Goal: Information Seeking & Learning: Learn about a topic

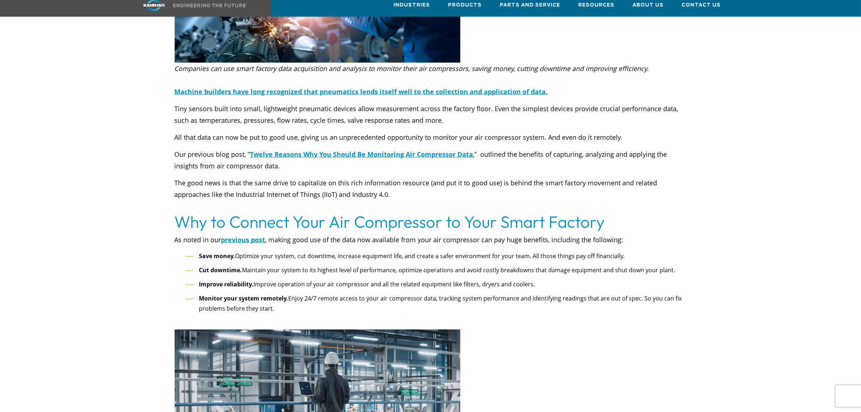
scroll to position [226, 0]
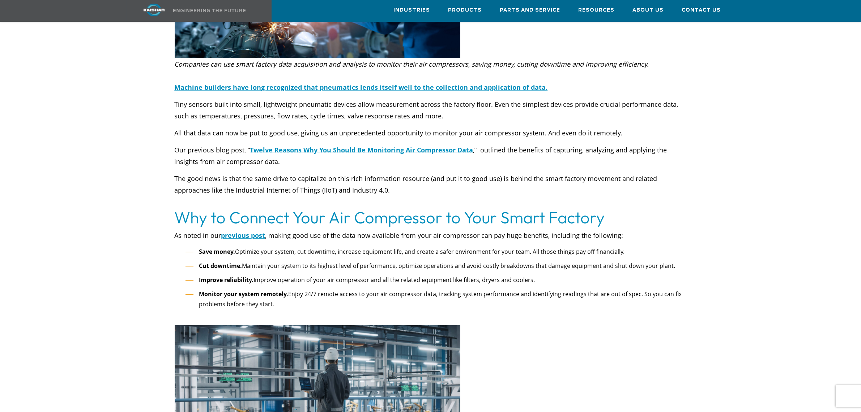
click at [684, 208] on h2 "Why to Connect Your Air Compressor to Your Smart Factory" at bounding box center [431, 217] width 512 height 20
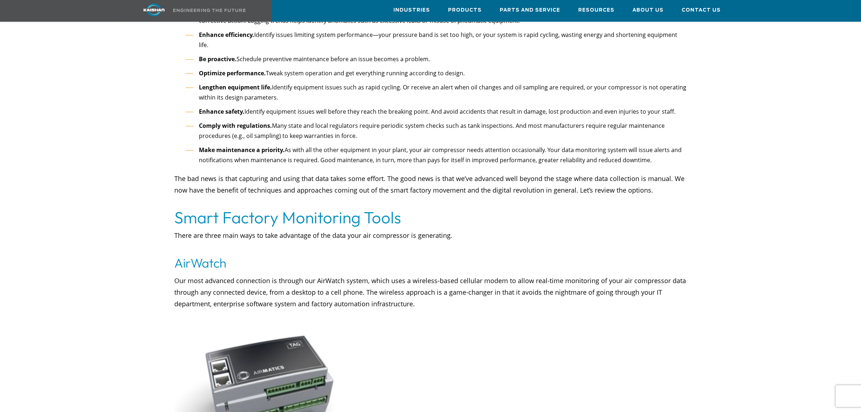
scroll to position [814, 0]
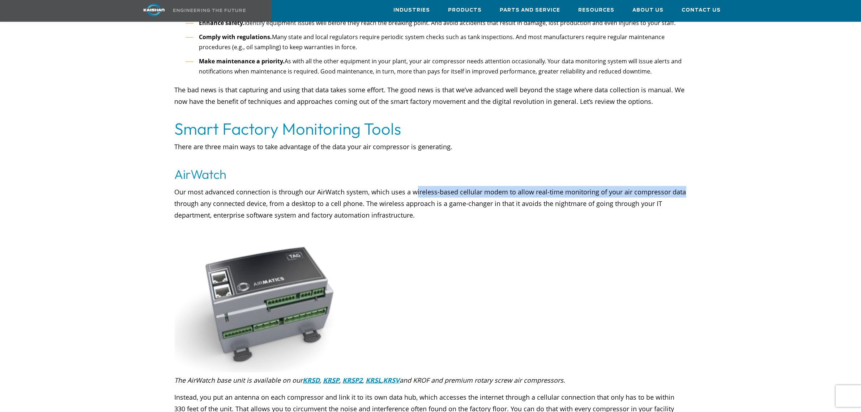
drag, startPoint x: 415, startPoint y: 169, endPoint x: 679, endPoint y: 169, distance: 264.8
click at [679, 186] on p "Our most advanced connection is through our AirWatch system, which uses a wirel…" at bounding box center [431, 209] width 512 height 46
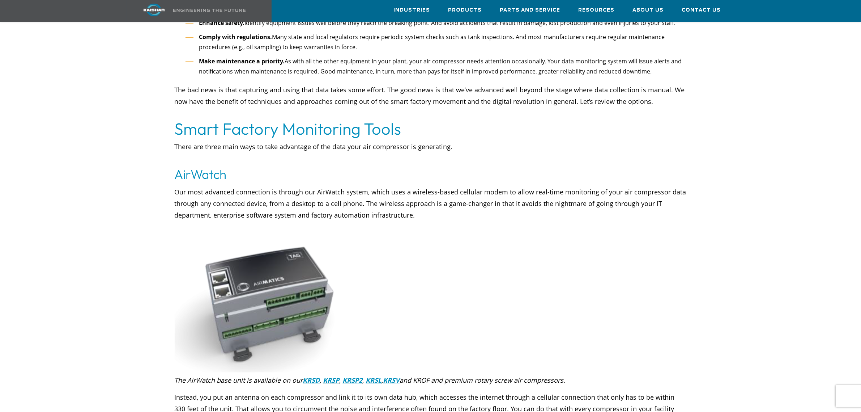
click at [449, 199] on p "Our most advanced connection is through our AirWatch system, which uses a wirel…" at bounding box center [431, 209] width 512 height 46
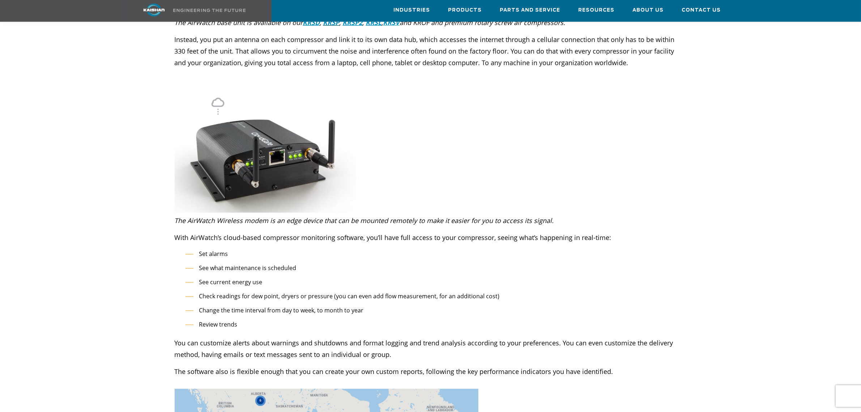
scroll to position [1176, 0]
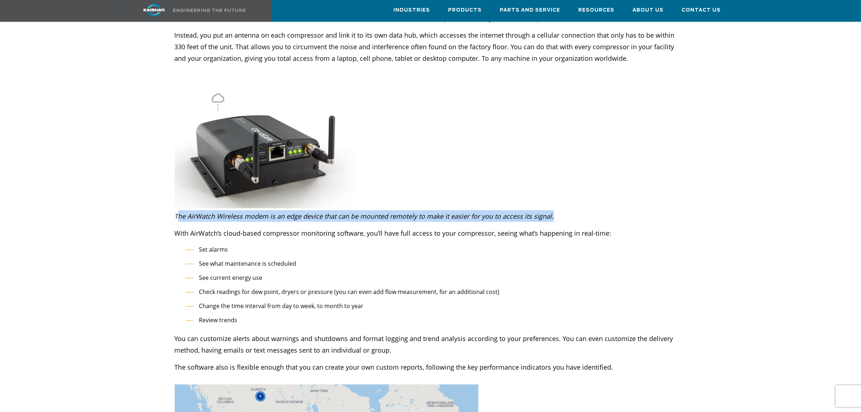
drag, startPoint x: 177, startPoint y: 191, endPoint x: 605, endPoint y: 188, distance: 428.3
click at [588, 210] on p "The AirWatch Wireless modem is an edge device that can be mounted remotely to m…" at bounding box center [431, 216] width 512 height 12
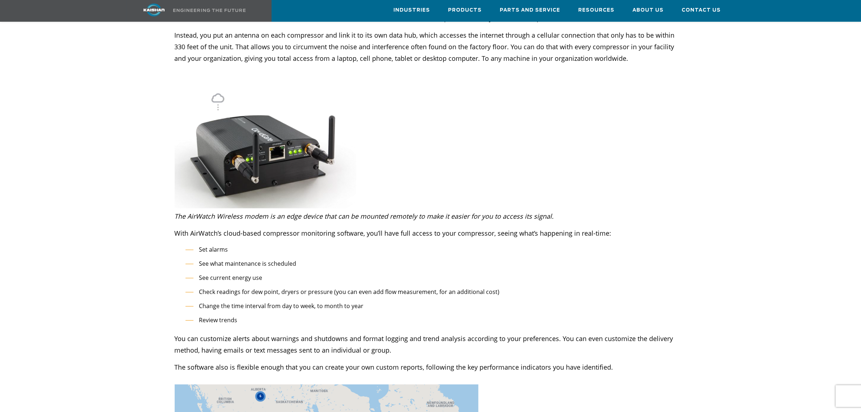
click at [663, 210] on div "The AirWatch Wireless modem is an edge device that can be mounted remotely to m…" at bounding box center [431, 270] width 512 height 120
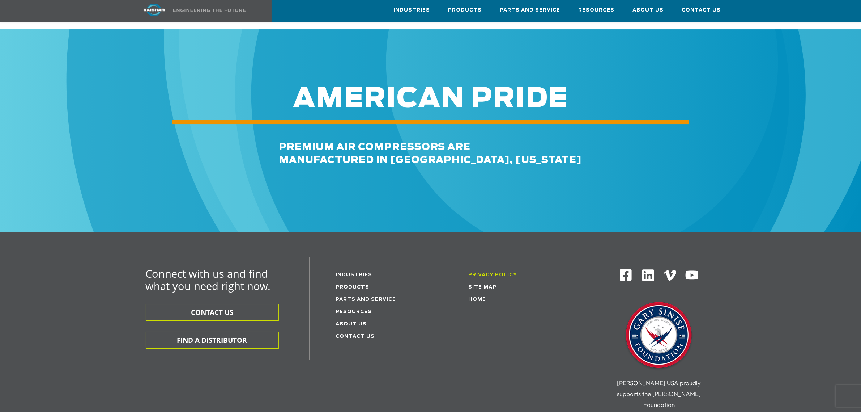
scroll to position [2849, 0]
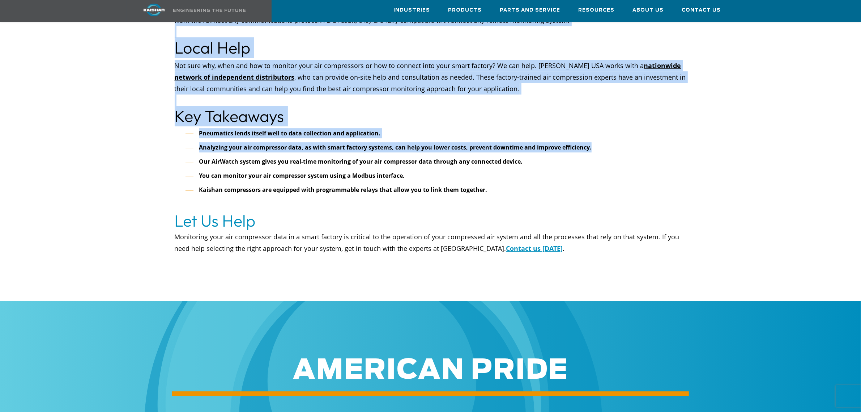
drag, startPoint x: 604, startPoint y: 123, endPoint x: 497, endPoint y: 133, distance: 107.9
click at [207, 128] on ul "Pneumatics lends itself well to data collection and application. Analyzing your…" at bounding box center [436, 166] width 501 height 77
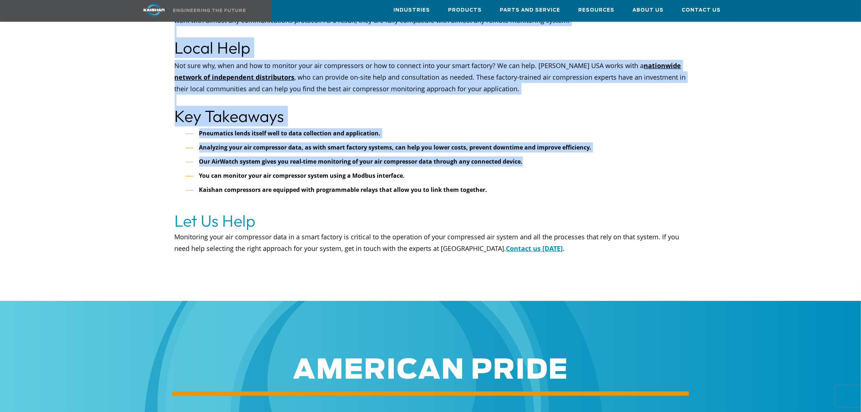
drag, startPoint x: 583, startPoint y: 142, endPoint x: 238, endPoint y: 129, distance: 345.3
drag, startPoint x: 172, startPoint y: 79, endPoint x: 188, endPoint y: 102, distance: 28.8
click at [615, 146] on ul "Pneumatics lends itself well to data collection and application. Analyzing your…" at bounding box center [436, 166] width 501 height 77
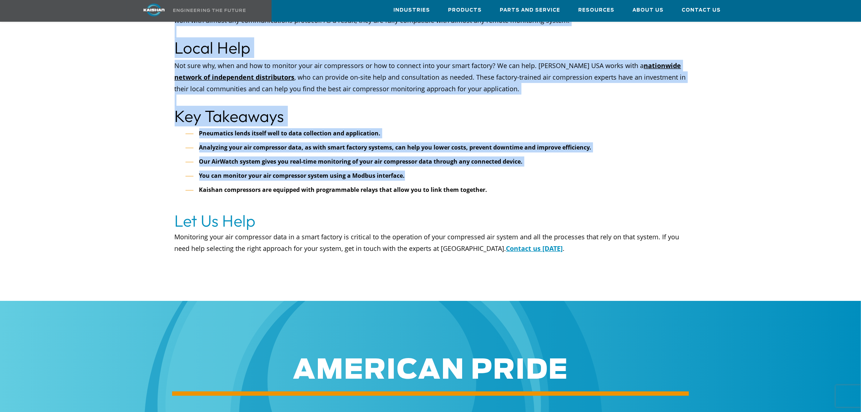
drag, startPoint x: 493, startPoint y: 153, endPoint x: 132, endPoint y: 113, distance: 362.8
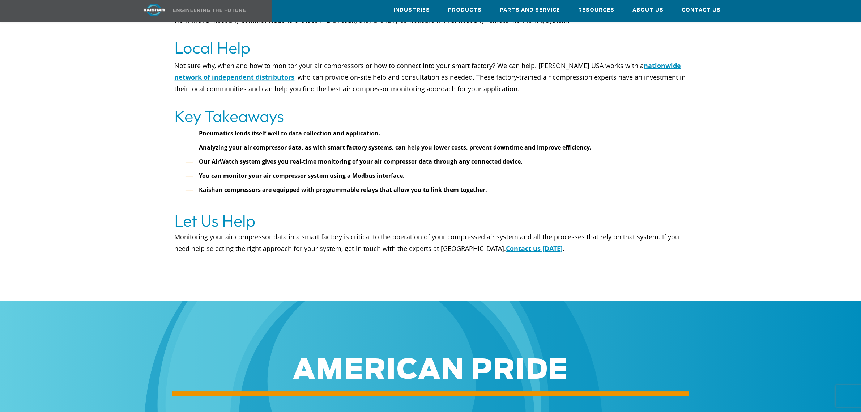
click at [579, 158] on ul "Pneumatics lends itself well to data collection and application. Analyzing your…" at bounding box center [436, 166] width 501 height 77
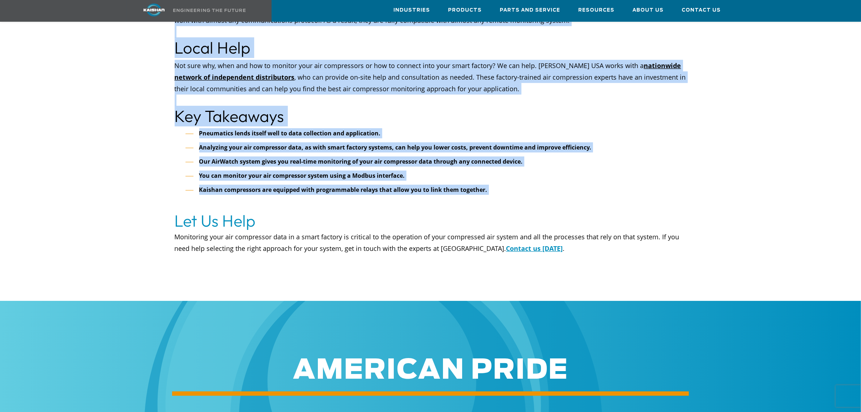
drag, startPoint x: 518, startPoint y: 170, endPoint x: 405, endPoint y: 128, distance: 120.7
click at [591, 147] on ul "Pneumatics lends itself well to data collection and application. Analyzing your…" at bounding box center [436, 166] width 501 height 77
drag, startPoint x: 523, startPoint y: 159, endPoint x: 216, endPoint y: 129, distance: 308.2
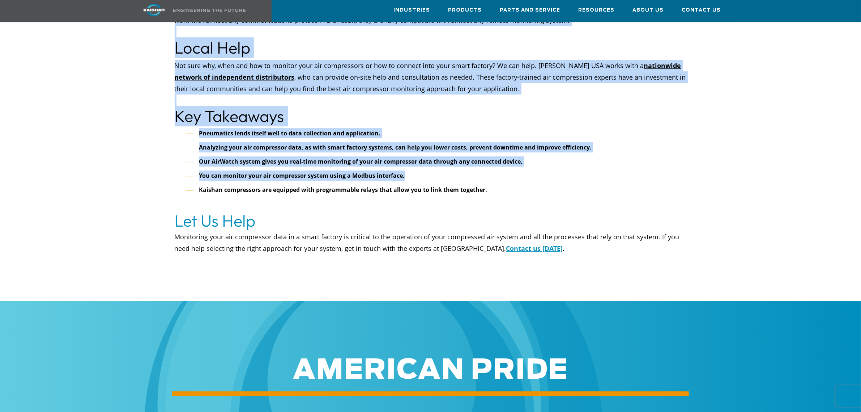
click at [539, 146] on ul "Pneumatics lends itself well to data collection and application. Analyzing your…" at bounding box center [436, 166] width 501 height 77
drag, startPoint x: 378, startPoint y: 150, endPoint x: 365, endPoint y: 131, distance: 23.5
click at [557, 156] on li "Our AirWatch system gives you real-time monitoring of your air compressor data …" at bounding box center [436, 161] width 501 height 10
drag, startPoint x: 339, startPoint y: 143, endPoint x: 532, endPoint y: 145, distance: 193.2
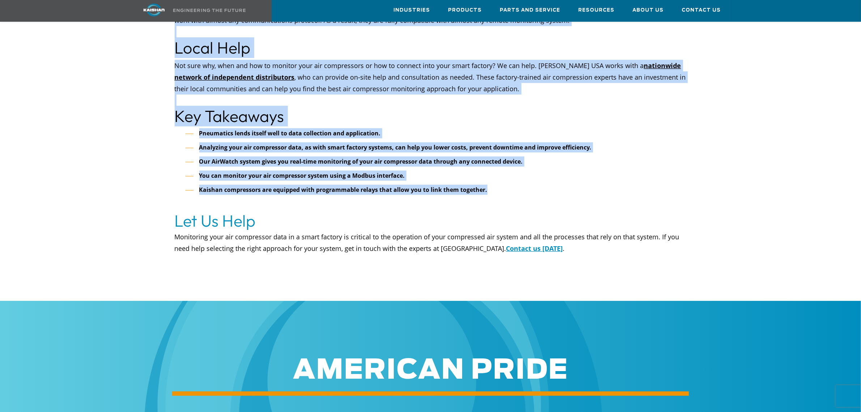
click at [470, 69] on p "Not sure why, when and how to monitor your air compressors or how to connect in…" at bounding box center [431, 83] width 512 height 46
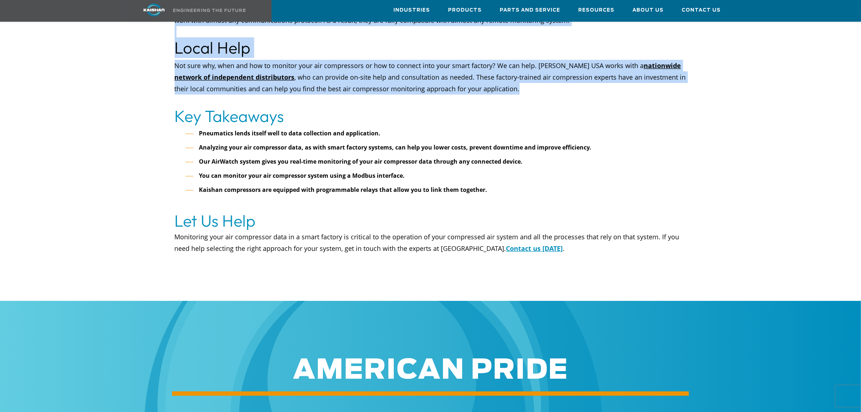
drag, startPoint x: 492, startPoint y: 65, endPoint x: 545, endPoint y: 61, distance: 53.0
click at [558, 61] on p "Not sure why, when and how to monitor your air compressors or how to connect in…" at bounding box center [431, 83] width 512 height 46
drag, startPoint x: 545, startPoint y: 67, endPoint x: 499, endPoint y: 84, distance: 48.9
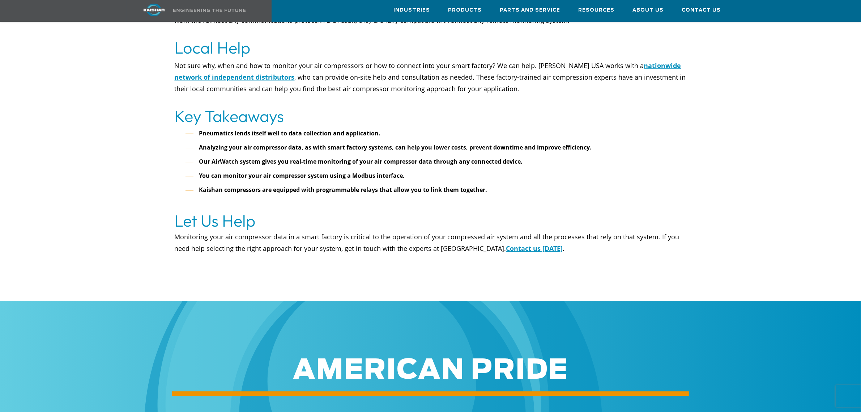
click at [507, 83] on p "Not sure why, when and how to monitor your air compressors or how to connect in…" at bounding box center [431, 83] width 512 height 46
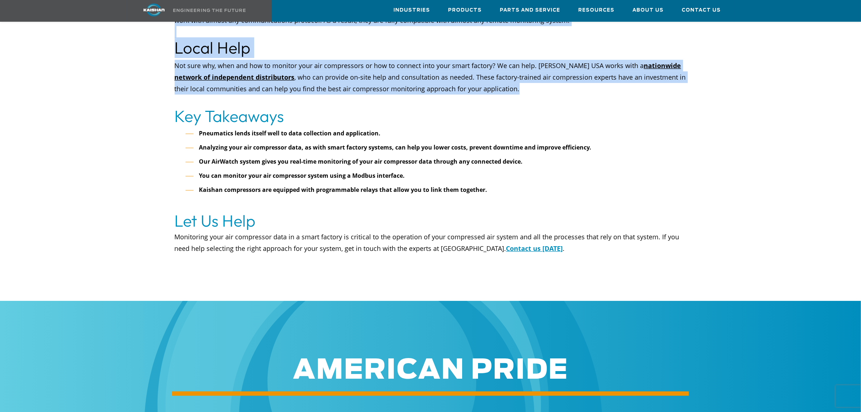
drag, startPoint x: 316, startPoint y: 49, endPoint x: 402, endPoint y: 60, distance: 86.5
drag, startPoint x: 431, startPoint y: 62, endPoint x: 474, endPoint y: 69, distance: 43.6
click at [431, 62] on p "Not sure why, when and how to monitor your air compressors or how to connect in…" at bounding box center [431, 83] width 512 height 46
click at [526, 69] on p "Not sure why, when and how to monitor your air compressors or how to connect in…" at bounding box center [431, 83] width 512 height 46
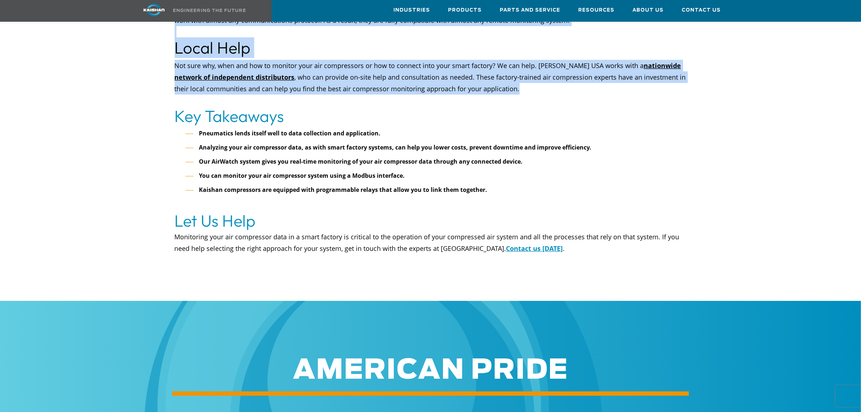
drag, startPoint x: 138, startPoint y: 45, endPoint x: 361, endPoint y: 59, distance: 223.6
click at [532, 61] on p "Not sure why, when and how to monitor your air compressors or how to connect in…" at bounding box center [431, 83] width 512 height 46
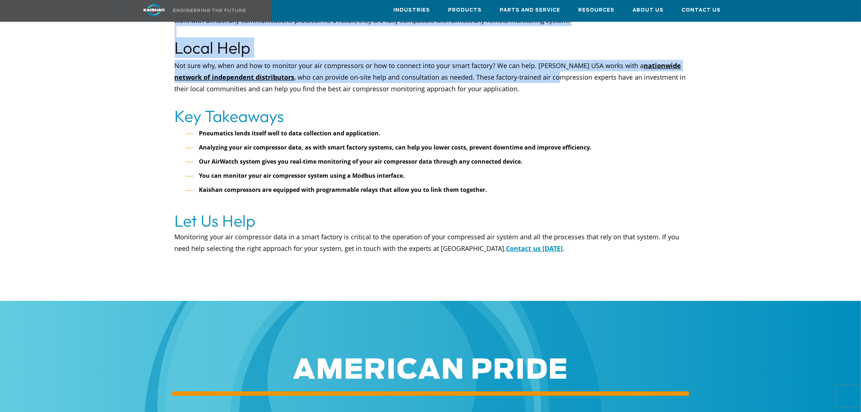
drag, startPoint x: 132, startPoint y: 31, endPoint x: 530, endPoint y: 64, distance: 399.3
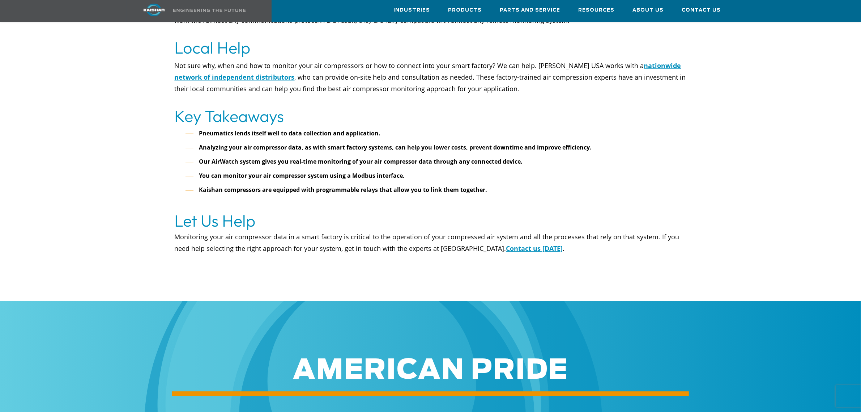
click at [570, 67] on p "Not sure why, when and how to monitor your air compressors or how to connect in…" at bounding box center [431, 83] width 512 height 46
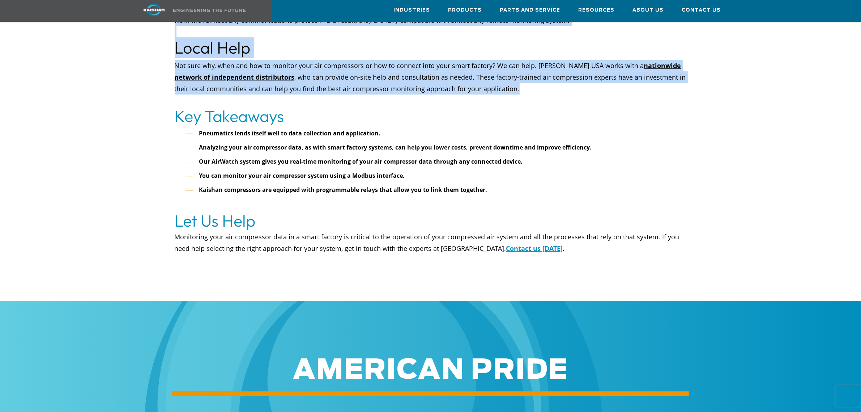
drag, startPoint x: 362, startPoint y: 57, endPoint x: 426, endPoint y: 61, distance: 63.4
click at [540, 61] on p "Not sure why, when and how to monitor your air compressors or how to connect in…" at bounding box center [431, 83] width 512 height 46
drag, startPoint x: 261, startPoint y: 59, endPoint x: 110, endPoint y: 47, distance: 151.3
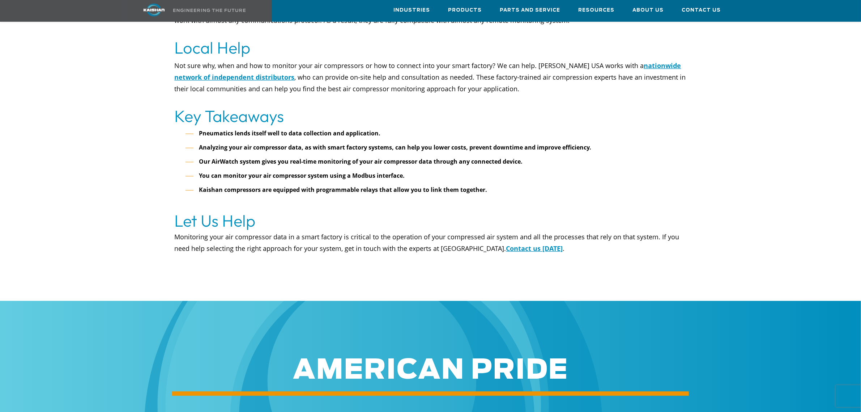
click at [492, 73] on p "Not sure why, when and how to monitor your air compressors or how to connect in…" at bounding box center [431, 83] width 512 height 46
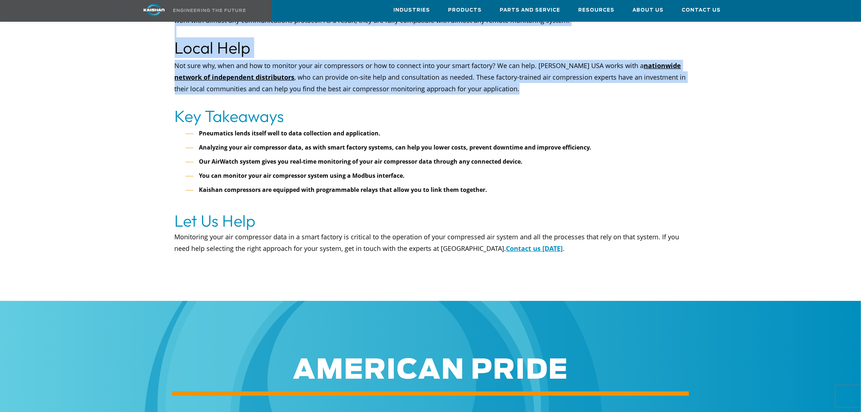
drag, startPoint x: 539, startPoint y: 70, endPoint x: 544, endPoint y: 74, distance: 6.1
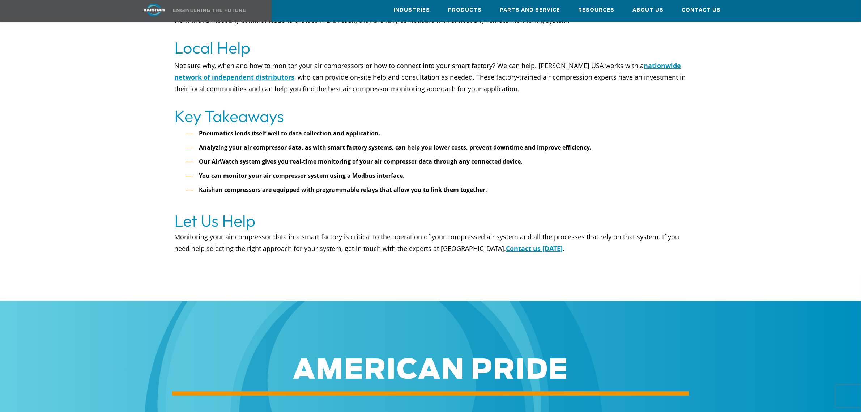
click at [544, 74] on p "Not sure why, when and how to monitor your air compressors or how to connect in…" at bounding box center [431, 83] width 512 height 46
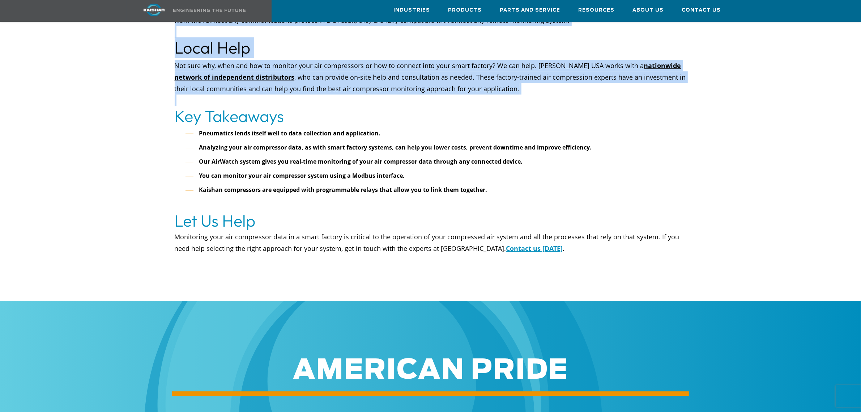
drag, startPoint x: 534, startPoint y: 70, endPoint x: 542, endPoint y: 69, distance: 7.6
click at [171, 58] on div "Not sure why, when and how to monitor your air compressors or how to connect in…" at bounding box center [430, 82] width 521 height 48
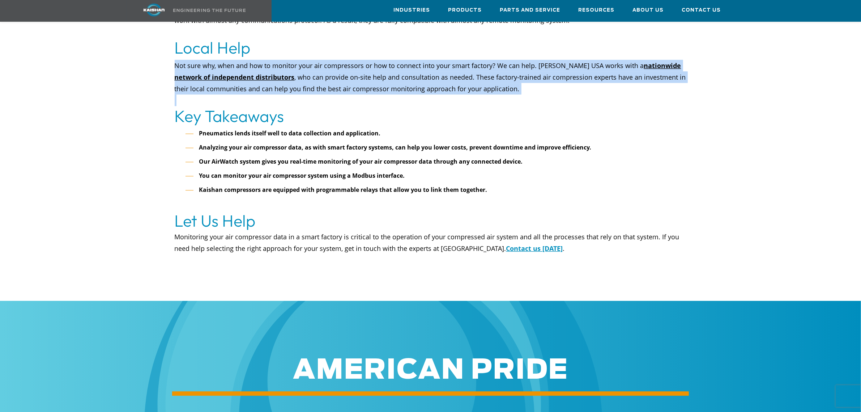
drag, startPoint x: 542, startPoint y: 69, endPoint x: 522, endPoint y: 120, distance: 54.4
click at [543, 71] on p "Not sure why, when and how to monitor your air compressors or how to connect in…" at bounding box center [431, 83] width 512 height 46
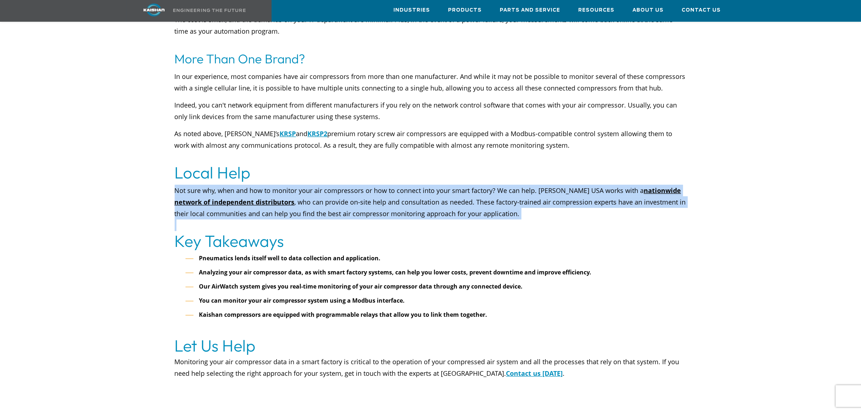
scroll to position [2713, 0]
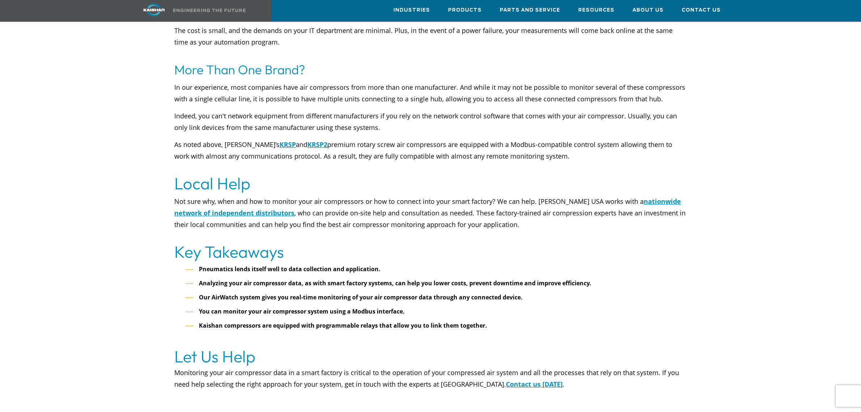
click at [564, 139] on p "As noted above, Kaishan’s KRSP and KRSP2 premium rotary screw air compressors a…" at bounding box center [431, 156] width 512 height 35
drag, startPoint x: 599, startPoint y: 128, endPoint x: 483, endPoint y: 109, distance: 117.2
drag, startPoint x: 512, startPoint y: 111, endPoint x: 498, endPoint y: 103, distance: 16.1
click at [512, 111] on div "In our experience, most companies have air compressors from more than one manuf…" at bounding box center [431, 127] width 512 height 92
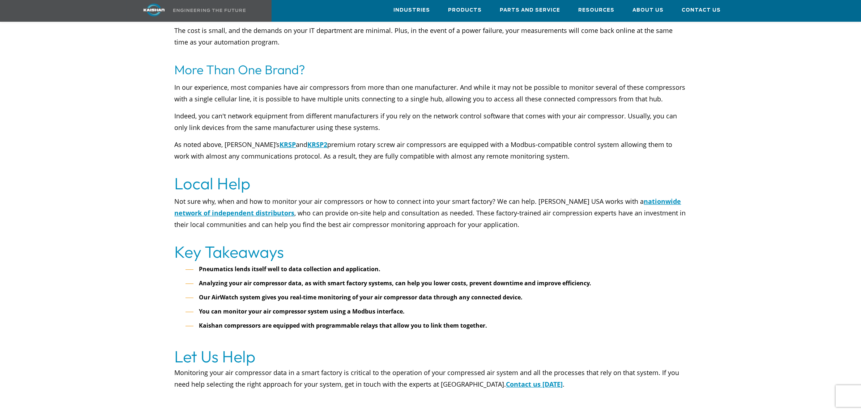
click at [496, 110] on p "Indeed, you can't network equipment from different manufacturers if you rely on…" at bounding box center [431, 121] width 512 height 23
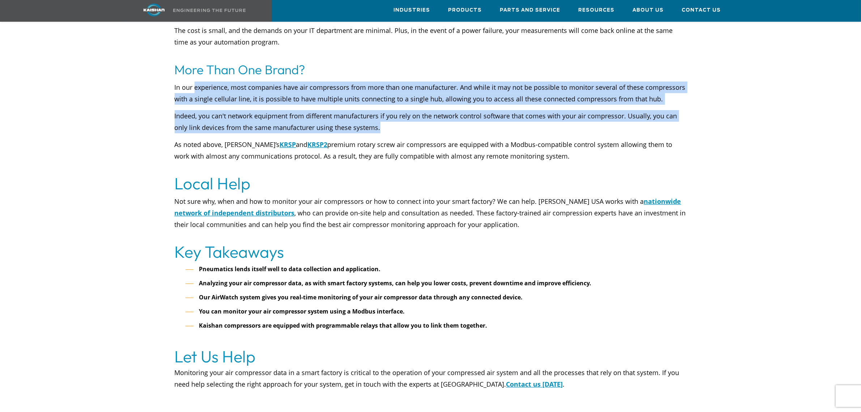
drag, startPoint x: 473, startPoint y: 106, endPoint x: 237, endPoint y: 81, distance: 237.2
click at [237, 81] on div "In our experience, most companies have air compressors from more than one manuf…" at bounding box center [431, 127] width 512 height 92
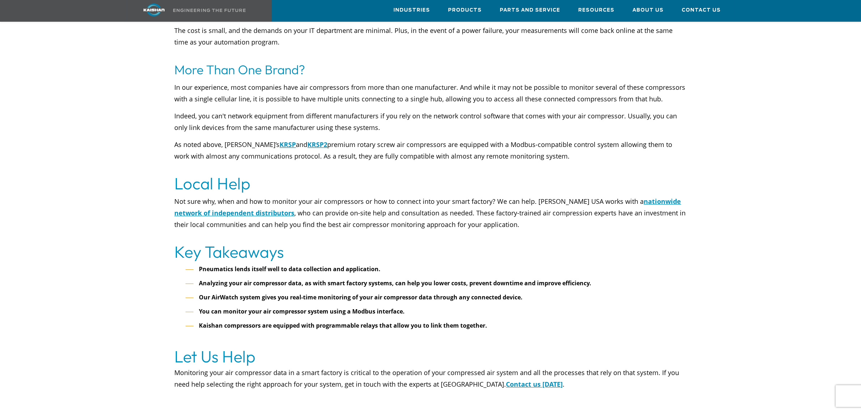
drag, startPoint x: 527, startPoint y: 119, endPoint x: 531, endPoint y: 121, distance: 4.1
click at [527, 139] on p "As noted above, Kaishan’s KRSP and KRSP2 premium rotary screw air compressors a…" at bounding box center [431, 156] width 512 height 35
drag, startPoint x: 578, startPoint y: 131, endPoint x: 404, endPoint y: 126, distance: 174.0
click at [637, 139] on p "As noted above, Kaishan’s KRSP and KRSP2 premium rotary screw air compressors a…" at bounding box center [431, 156] width 512 height 35
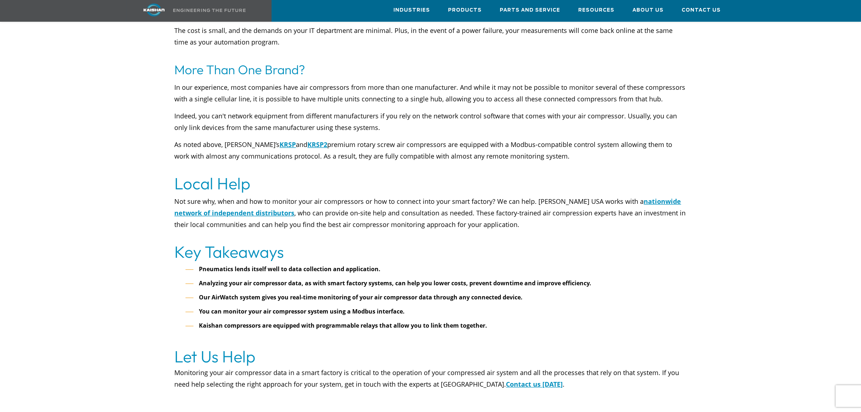
click at [630, 139] on p "As noted above, Kaishan’s KRSP and KRSP2 premium rotary screw air compressors a…" at bounding box center [431, 156] width 512 height 35
drag, startPoint x: 607, startPoint y: 136, endPoint x: 140, endPoint y: 140, distance: 467.0
click at [552, 141] on p "As noted above, Kaishan’s KRSP and KRSP2 premium rotary screw air compressors a…" at bounding box center [431, 156] width 512 height 35
drag, startPoint x: 150, startPoint y: 116, endPoint x: 284, endPoint y: 134, distance: 135.3
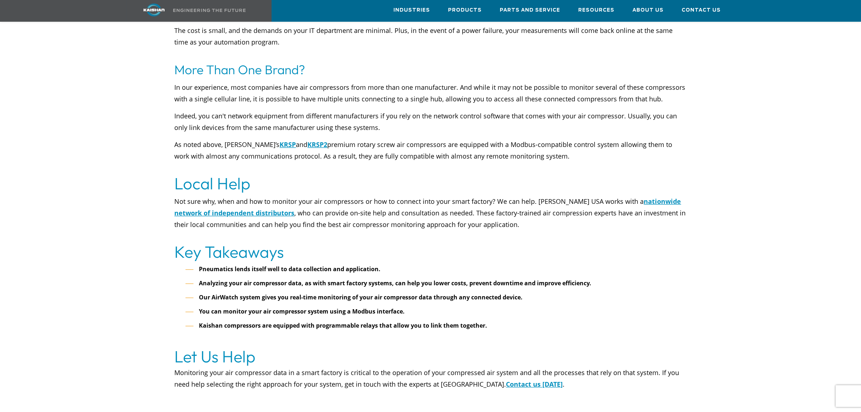
click at [541, 139] on p "As noted above, Kaishan’s KRSP and KRSP2 premium rotary screw air compressors a…" at bounding box center [431, 156] width 512 height 35
drag, startPoint x: 555, startPoint y: 134, endPoint x: 440, endPoint y: 127, distance: 115.6
click at [536, 139] on p "As noted above, Kaishan’s KRSP and KRSP2 premium rotary screw air compressors a…" at bounding box center [431, 156] width 512 height 35
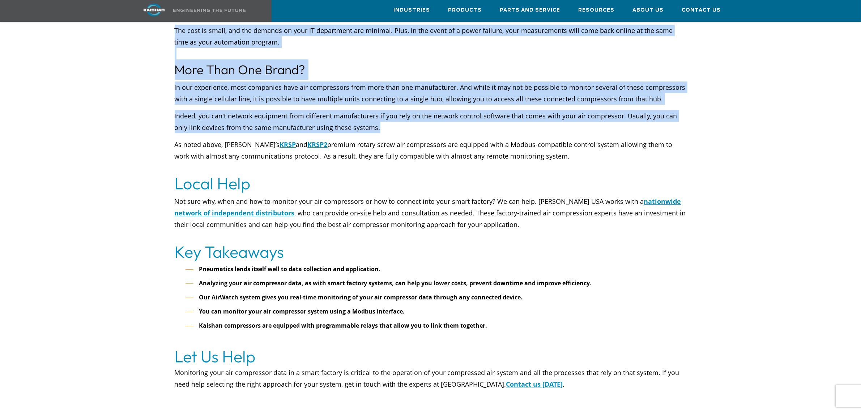
drag, startPoint x: 277, startPoint y: 94, endPoint x: 421, endPoint y: 97, distance: 143.6
click at [591, 110] on p "Indeed, you can't network equipment from different manufacturers if you rely on…" at bounding box center [431, 121] width 512 height 23
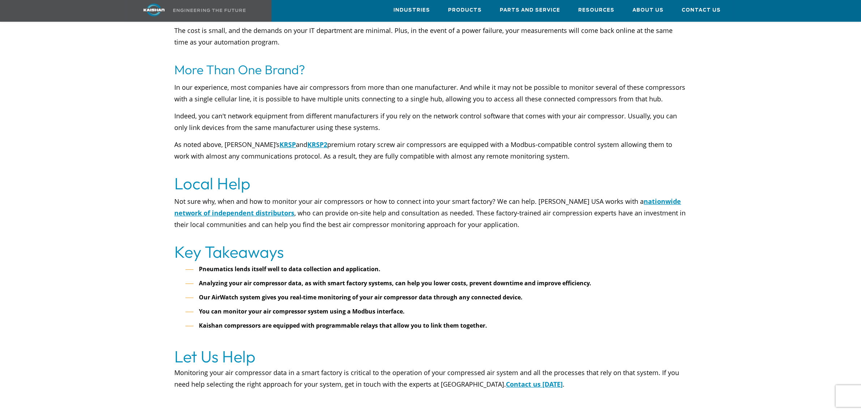
drag, startPoint x: 457, startPoint y: 114, endPoint x: 448, endPoint y: 70, distance: 45.0
click at [224, 81] on div "In our experience, most companies have air compressors from more than one manuf…" at bounding box center [431, 127] width 512 height 92
click at [516, 110] on p "Indeed, you can't network equipment from different manufacturers if you rely on…" at bounding box center [431, 121] width 512 height 23
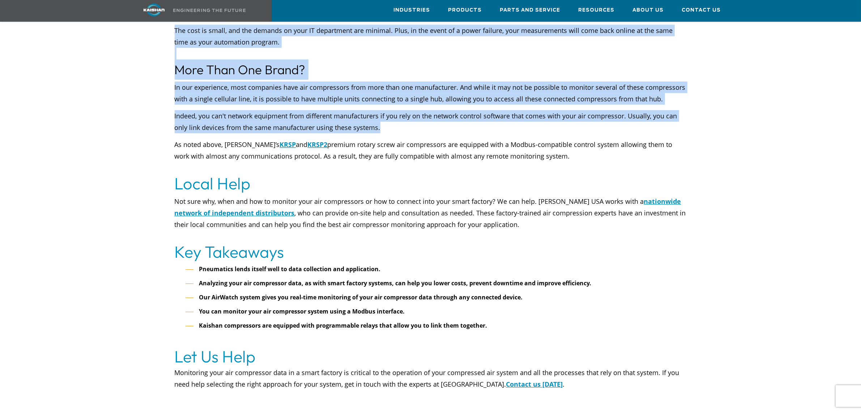
drag, startPoint x: 392, startPoint y: 105, endPoint x: 95, endPoint y: 75, distance: 299.2
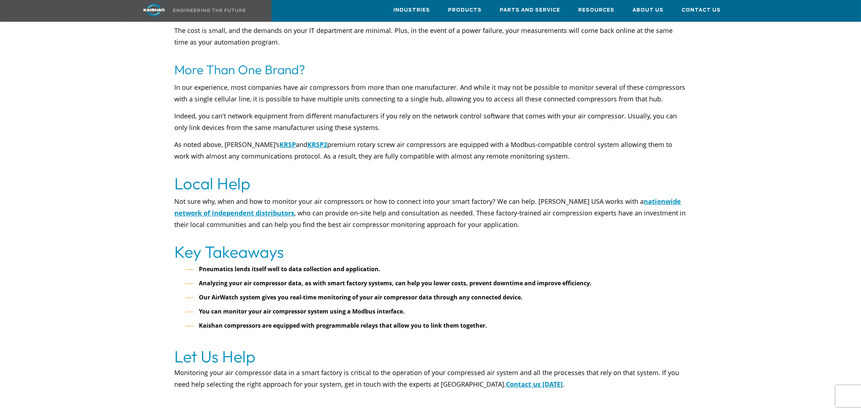
click at [526, 112] on div "In our experience, most companies have air compressors from more than one manuf…" at bounding box center [431, 127] width 512 height 92
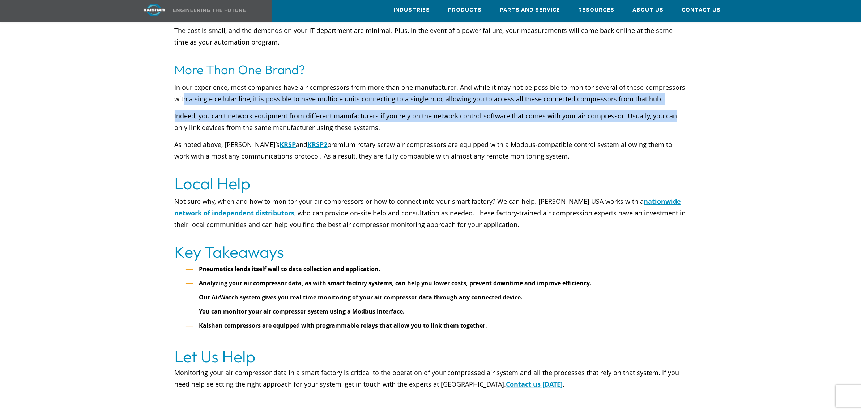
drag, startPoint x: 685, startPoint y: 93, endPoint x: 367, endPoint y: 111, distance: 318.8
click at [186, 81] on div "In our experience, most companies have air compressors from more than one manuf…" at bounding box center [430, 127] width 521 height 94
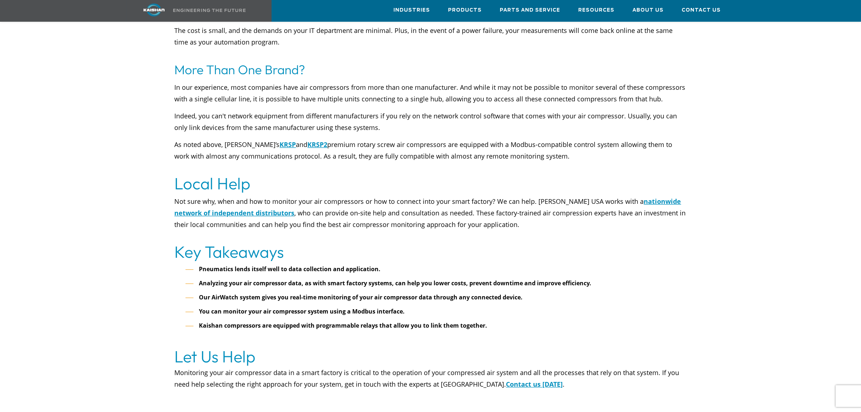
click at [450, 114] on div "In our experience, most companies have air compressors from more than one manuf…" at bounding box center [431, 127] width 512 height 92
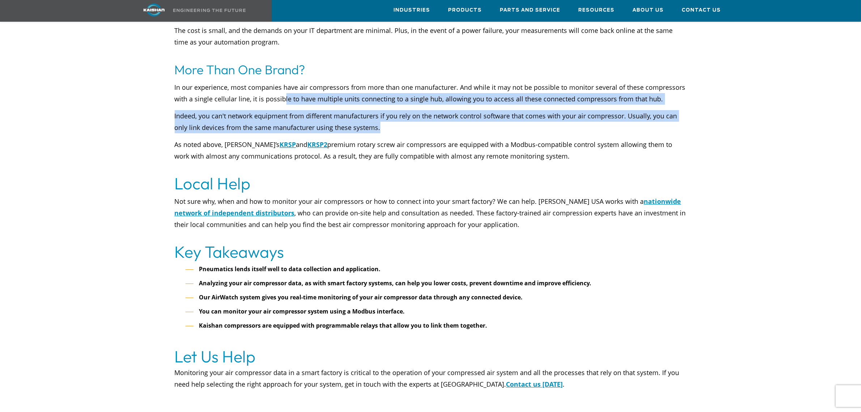
drag, startPoint x: 435, startPoint y: 98, endPoint x: 498, endPoint y: 107, distance: 64.2
click at [289, 82] on div "In our experience, most companies have air compressors from more than one manuf…" at bounding box center [431, 127] width 512 height 92
click at [530, 110] on p "Indeed, you can't network equipment from different manufacturers if you rely on…" at bounding box center [431, 121] width 512 height 23
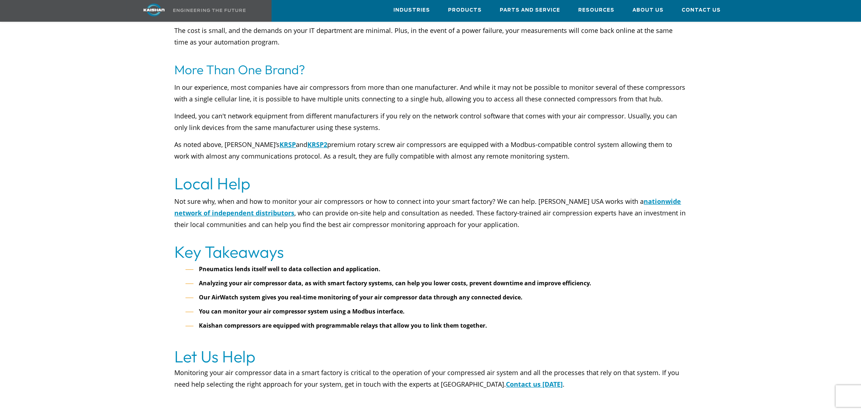
click at [553, 139] on p "As noted above, Kaishan’s KRSP and KRSP2 premium rotary screw air compressors a…" at bounding box center [431, 156] width 512 height 35
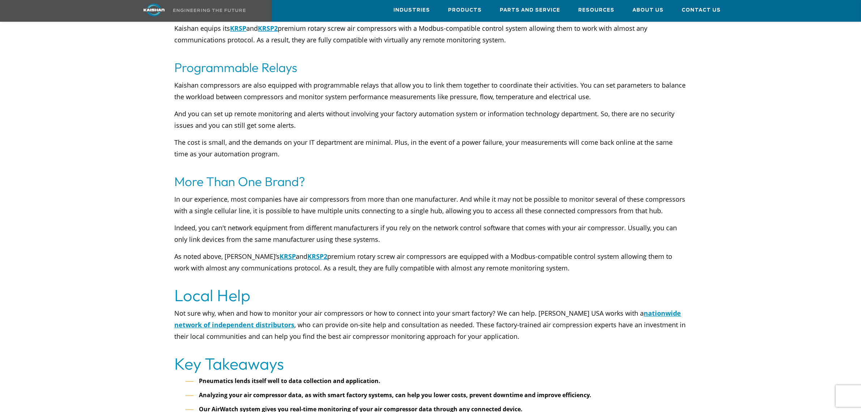
scroll to position [2532, 0]
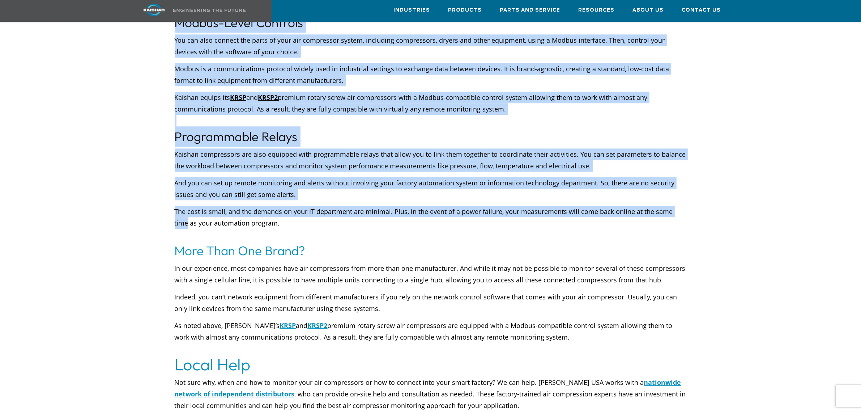
drag, startPoint x: 688, startPoint y: 192, endPoint x: 562, endPoint y: 154, distance: 131.3
click at [576, 177] on p "And you can set up remote monitoring and alerts without involving your factory …" at bounding box center [431, 188] width 512 height 23
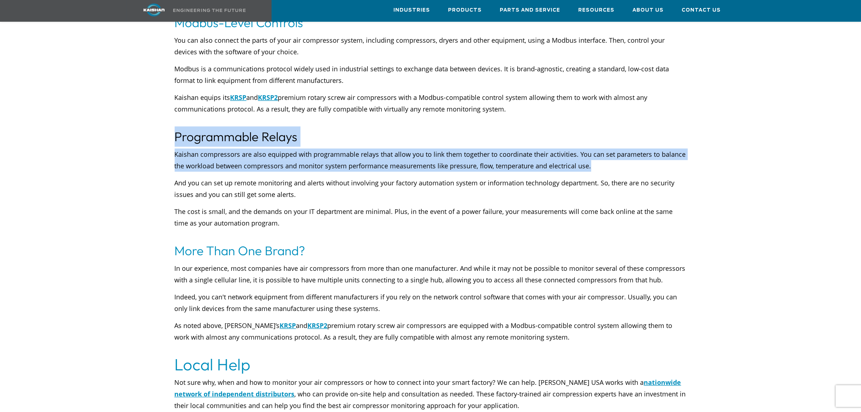
drag, startPoint x: 603, startPoint y: 142, endPoint x: 250, endPoint y: 118, distance: 354.2
click at [603, 148] on p "Kaishan compressors are also equipped with programmable relays that allow you t…" at bounding box center [431, 159] width 512 height 23
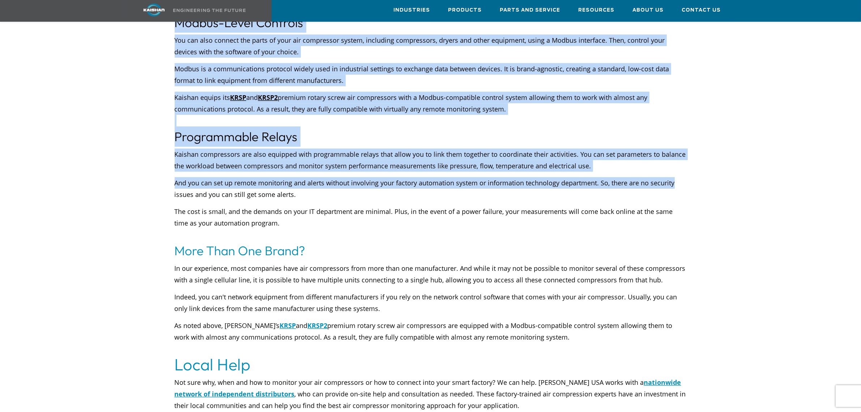
drag, startPoint x: 539, startPoint y: 137, endPoint x: 158, endPoint y: 115, distance: 381.5
drag, startPoint x: 225, startPoint y: 149, endPoint x: 567, endPoint y: 136, distance: 342.1
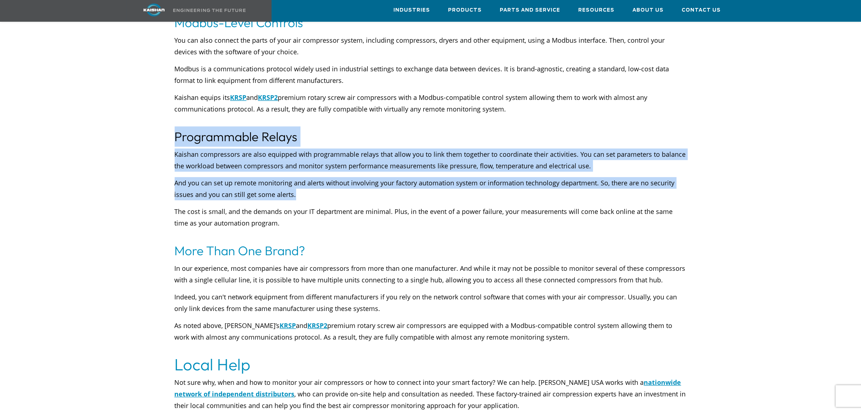
click at [623, 148] on p "Kaishan compressors are also equipped with programmable relays that allow you t…" at bounding box center [431, 159] width 512 height 23
click at [612, 148] on p "Kaishan compressors are also equipped with programmable relays that allow you t…" at bounding box center [431, 159] width 512 height 23
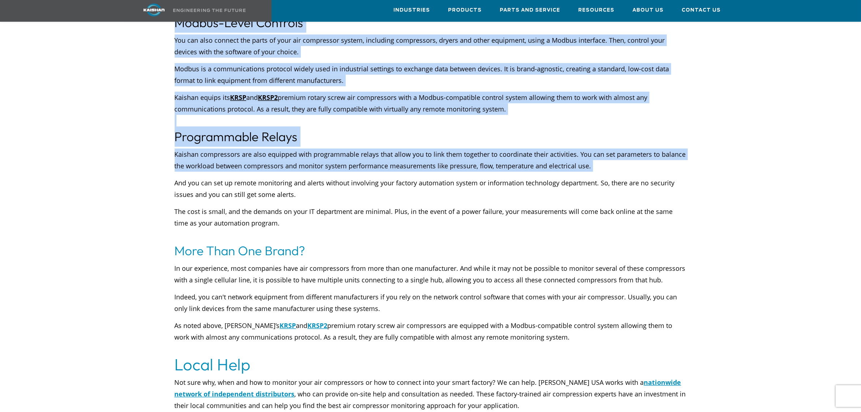
drag, startPoint x: 612, startPoint y: 144, endPoint x: 528, endPoint y: 118, distance: 88.1
click at [528, 126] on h3 "Programmable Relays" at bounding box center [431, 136] width 512 height 20
click at [534, 92] on p "Kaishan equips its KRSP and KRSP2 premium rotary screw air compressors with a M…" at bounding box center [431, 109] width 512 height 35
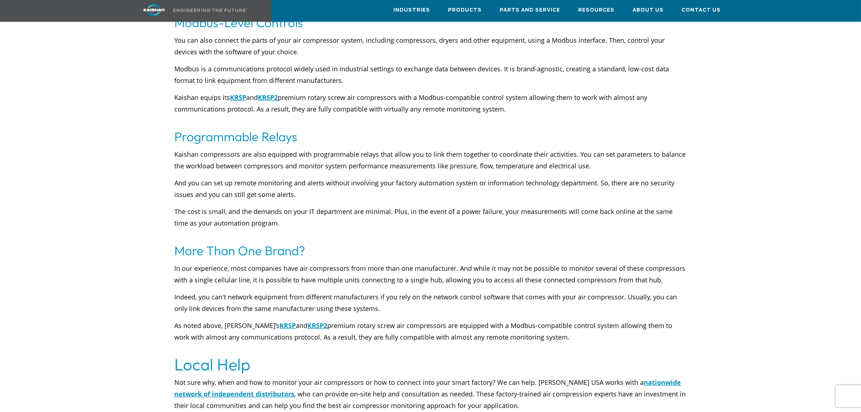
drag, startPoint x: 552, startPoint y: 86, endPoint x: 24, endPoint y: 57, distance: 529.3
click at [507, 92] on p "Kaishan equips its KRSP and KRSP2 premium rotary screw air compressors with a M…" at bounding box center [431, 109] width 512 height 35
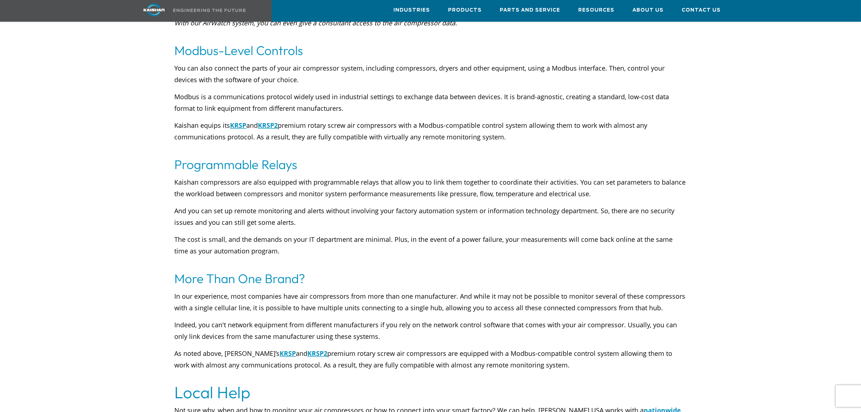
scroll to position [2396, 0]
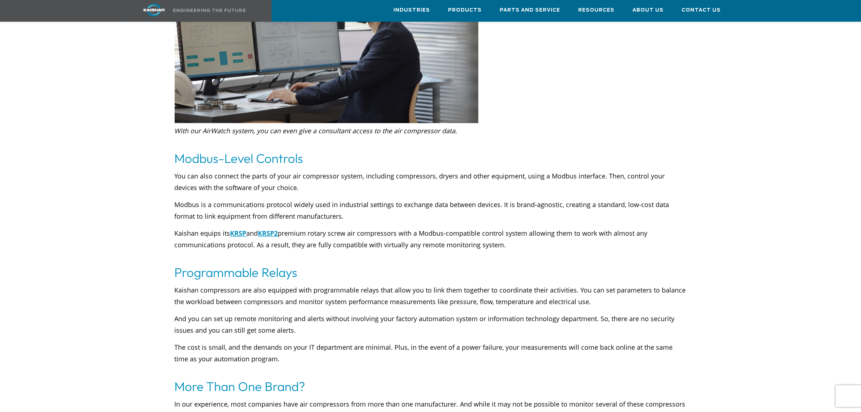
drag, startPoint x: 628, startPoint y: 215, endPoint x: 39, endPoint y: 136, distance: 594.9
drag, startPoint x: 561, startPoint y: 154, endPoint x: 230, endPoint y: 158, distance: 330.6
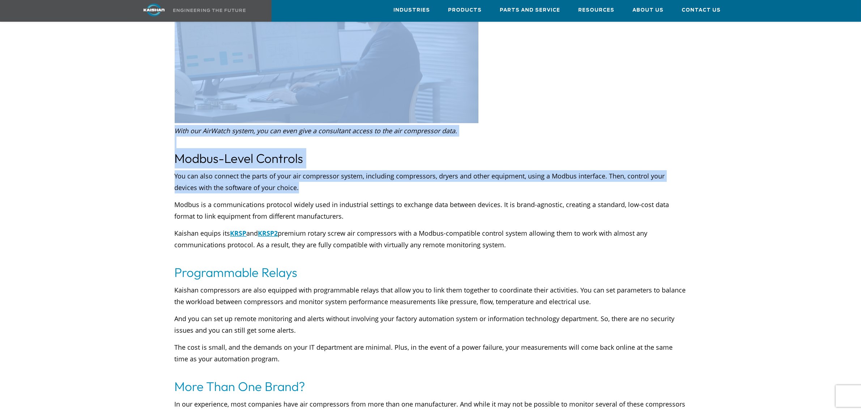
drag, startPoint x: 290, startPoint y: 165, endPoint x: 156, endPoint y: 134, distance: 137.2
click at [611, 125] on p "With our AirWatch system, you can even give a consultant access to the air comp…" at bounding box center [431, 136] width 512 height 23
click at [648, 125] on p "With our AirWatch system, you can even give a consultant access to the air comp…" at bounding box center [431, 136] width 512 height 23
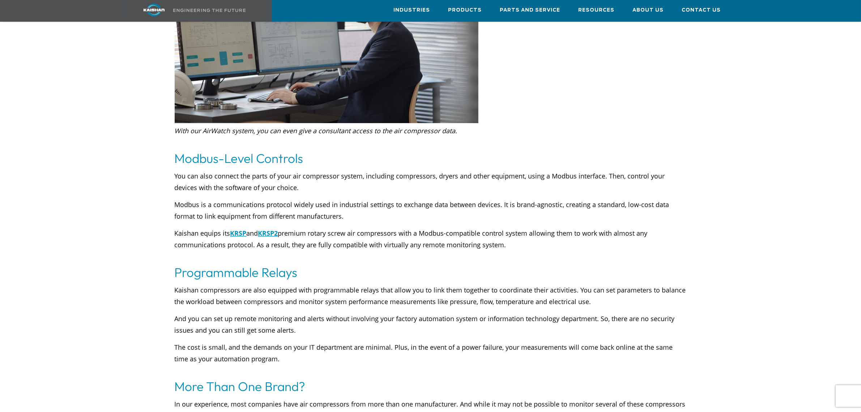
click at [629, 199] on p "Modbus is a communications protocol widely used in industrial settings to excha…" at bounding box center [431, 210] width 512 height 23
drag, startPoint x: 704, startPoint y: 174, endPoint x: 492, endPoint y: 146, distance: 214.2
click at [505, 148] on h3 "Modbus-Level Controls" at bounding box center [431, 158] width 512 height 20
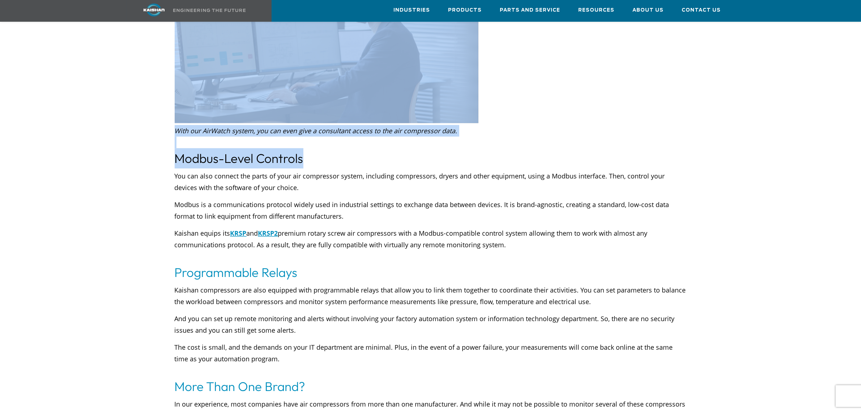
drag, startPoint x: 185, startPoint y: 121, endPoint x: 133, endPoint y: 122, distance: 52.1
click at [457, 148] on h3 "Modbus-Level Controls" at bounding box center [431, 158] width 512 height 20
drag, startPoint x: 437, startPoint y: 106, endPoint x: 281, endPoint y: 119, distance: 156.5
click at [183, 125] on p "With our AirWatch system, you can even give a consultant access to the air comp…" at bounding box center [431, 136] width 512 height 23
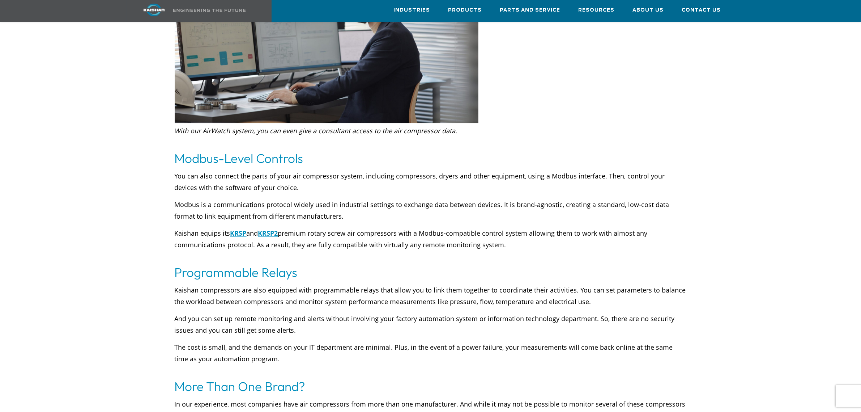
click at [496, 148] on h3 "Modbus-Level Controls" at bounding box center [431, 158] width 512 height 20
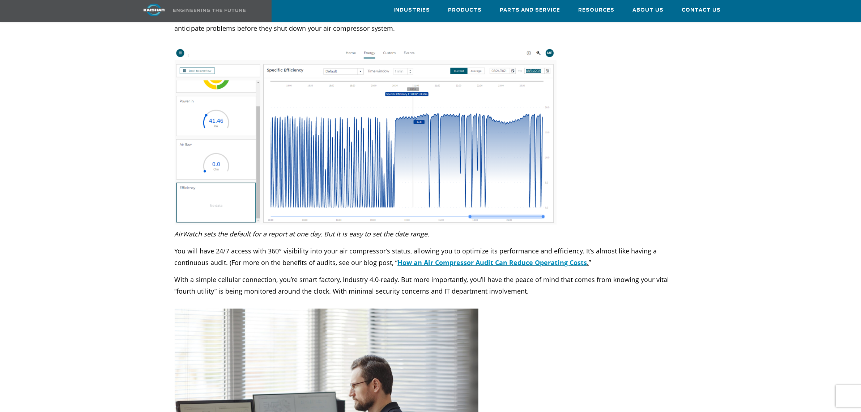
scroll to position [1989, 0]
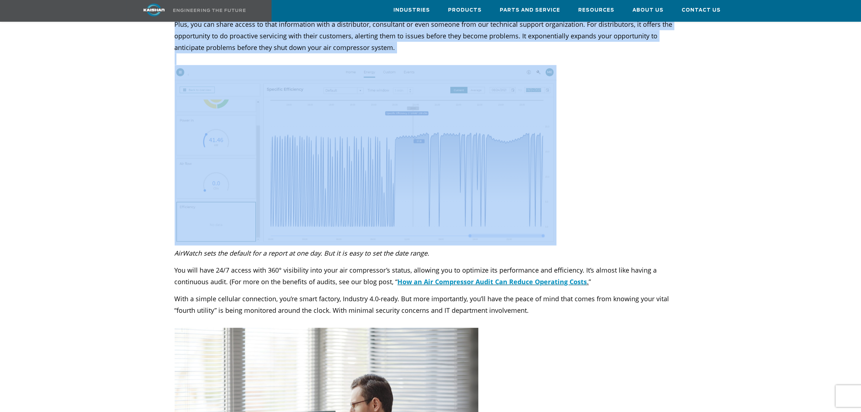
drag, startPoint x: 572, startPoint y: 237, endPoint x: 56, endPoint y: 220, distance: 515.7
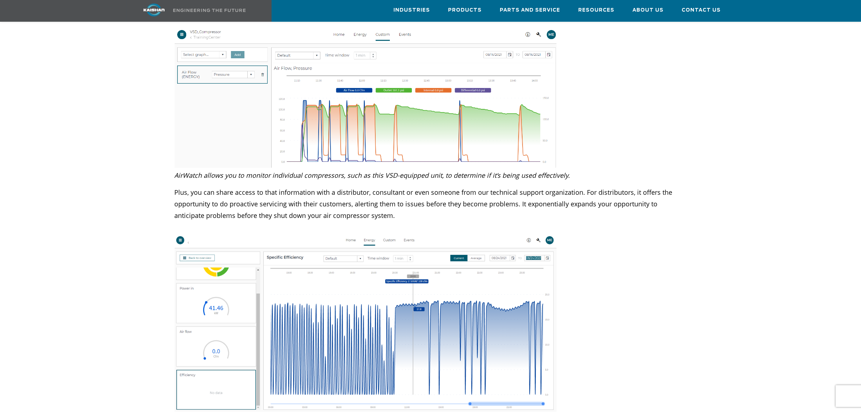
scroll to position [1718, 0]
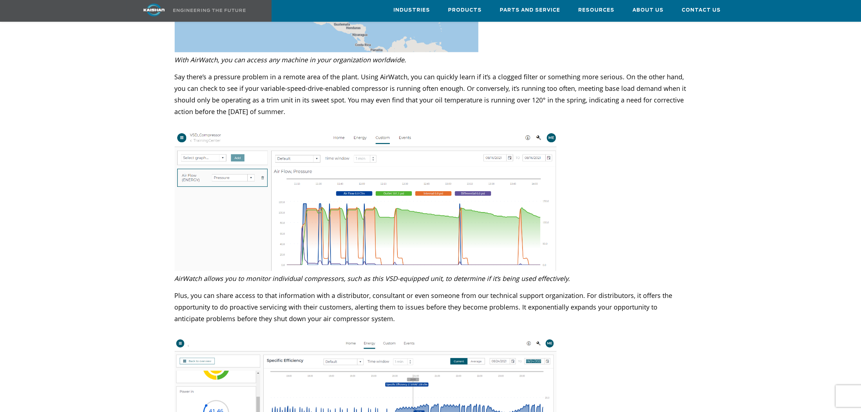
click at [679, 189] on div at bounding box center [431, 64] width 608 height 2698
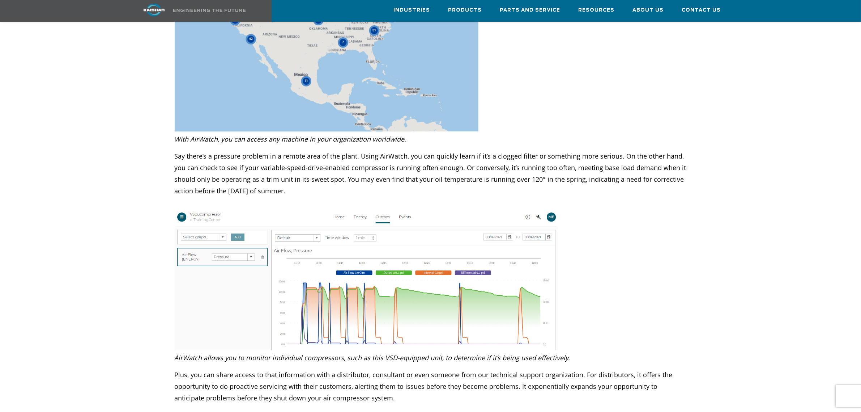
scroll to position [1583, 0]
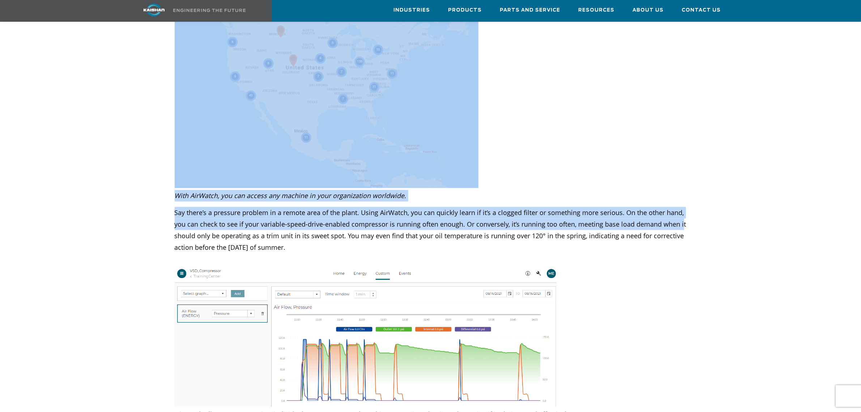
drag, startPoint x: 681, startPoint y: 199, endPoint x: 214, endPoint y: 187, distance: 467.1
click at [136, 186] on div "Why to Connect Your Air Compressor to Your Smart Factory As noted in our previo…" at bounding box center [431, 200] width 608 height 2698
click at [451, 190] on p "With AirWatch, you can access any machine in your organization worldwide." at bounding box center [431, 196] width 512 height 12
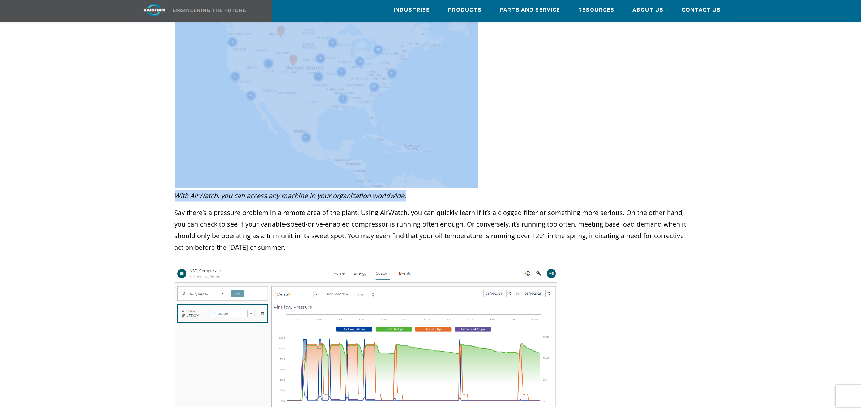
drag, startPoint x: 382, startPoint y: 171, endPoint x: 567, endPoint y: 179, distance: 185.0
click at [169, 176] on div "Why to Connect Your Air Compressor to Your Smart Factory As noted in our previo…" at bounding box center [431, 200] width 608 height 2698
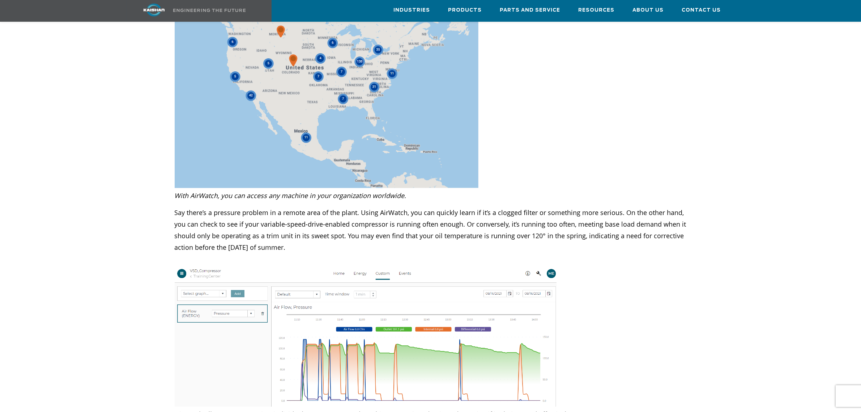
click at [739, 196] on div at bounding box center [430, 200] width 793 height 2698
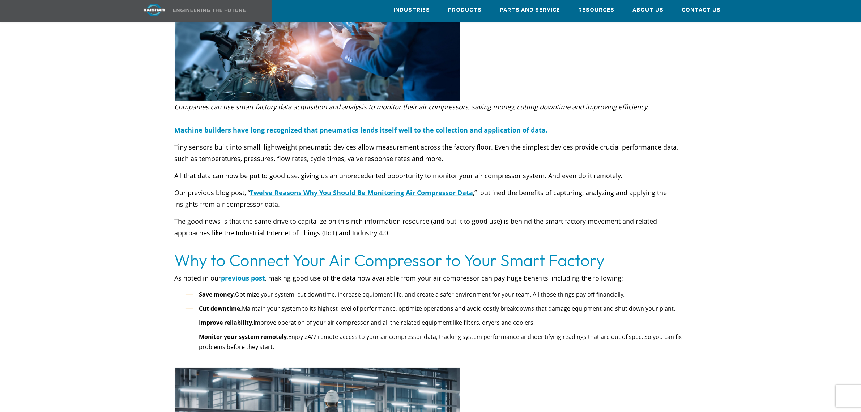
scroll to position [0, 0]
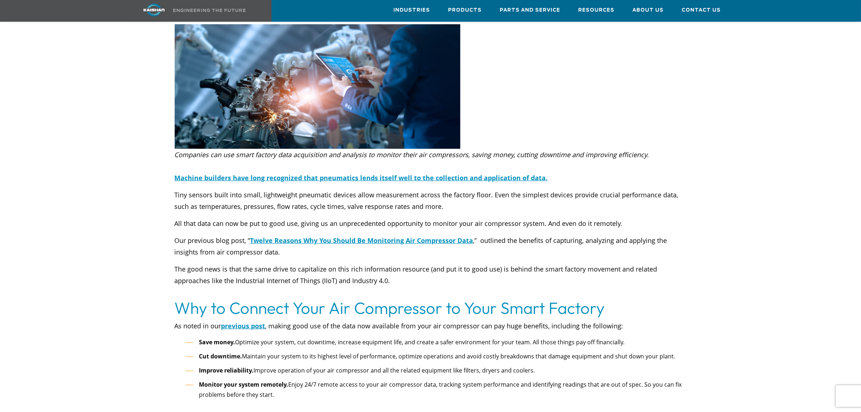
drag, startPoint x: 696, startPoint y: 90, endPoint x: 468, endPoint y: 247, distance: 277.5
click at [696, 89] on div at bounding box center [431, 98] width 608 height 148
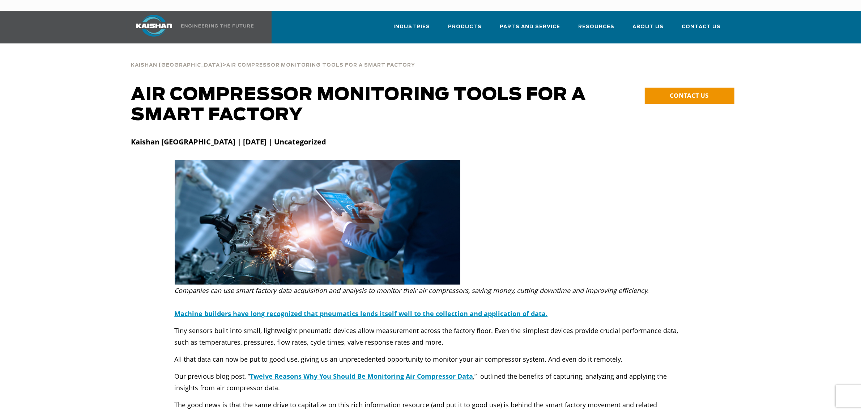
click at [632, 140] on div "Kaishan USA | October 18, 2023 | Uncategorized" at bounding box center [430, 144] width 599 height 16
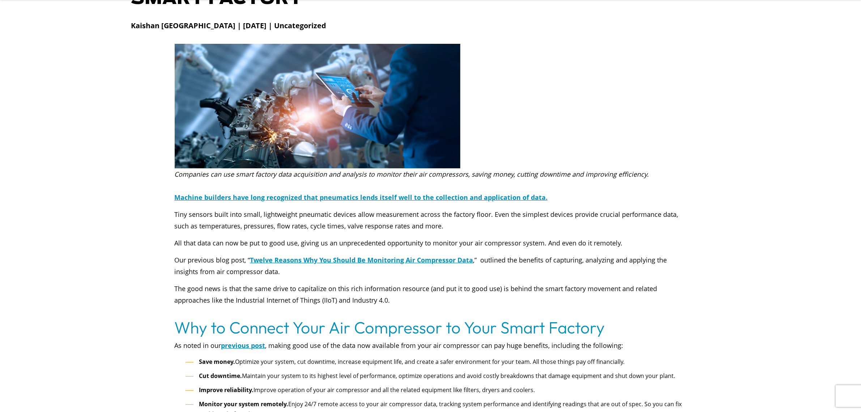
scroll to position [181, 0]
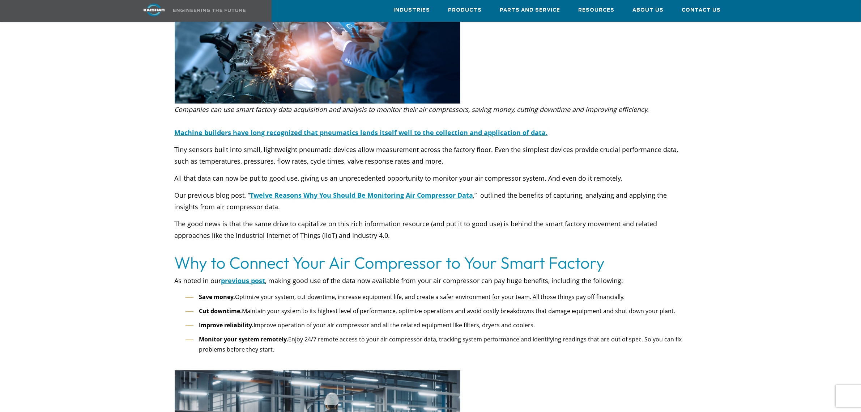
click at [742, 86] on div at bounding box center [430, 53] width 793 height 148
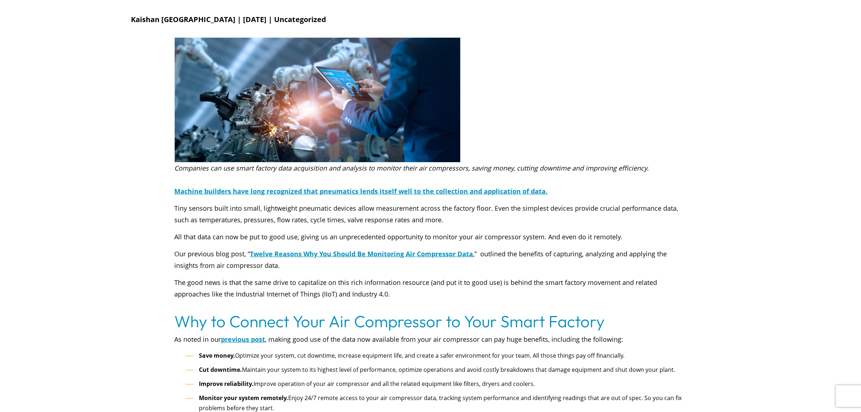
scroll to position [0, 0]
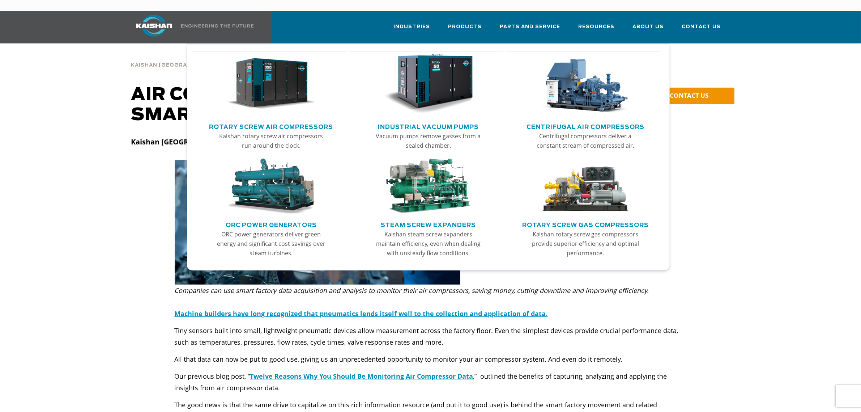
drag, startPoint x: 761, startPoint y: 186, endPoint x: 764, endPoint y: 167, distance: 18.2
click at [761, 185] on div at bounding box center [430, 234] width 793 height 148
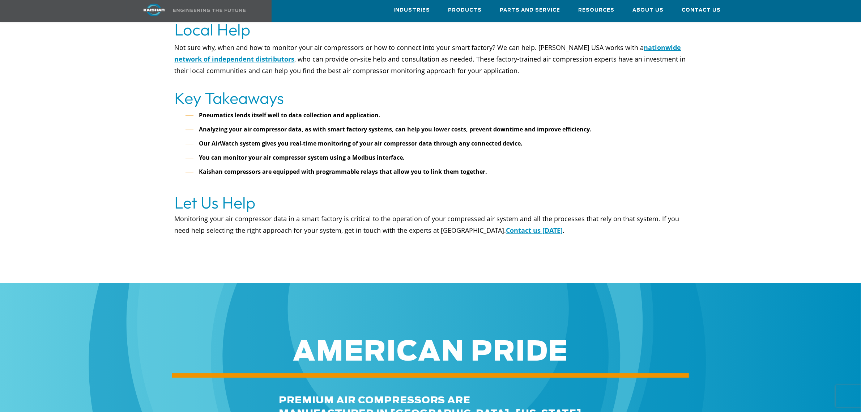
scroll to position [2550, 0]
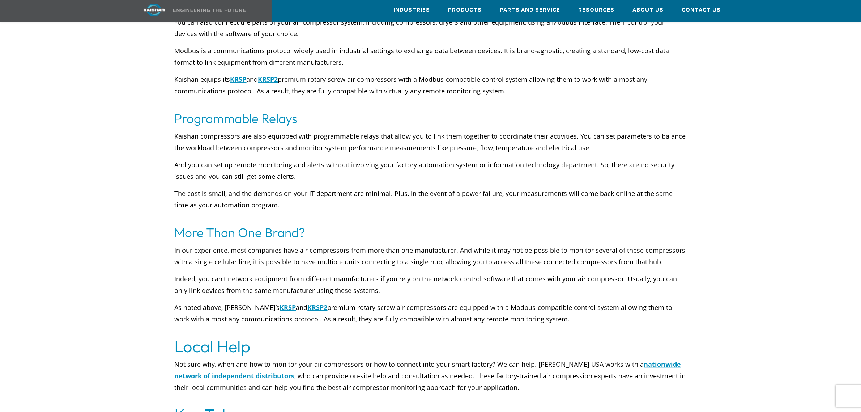
drag, startPoint x: 858, startPoint y: 283, endPoint x: 859, endPoint y: -6, distance: 288.7
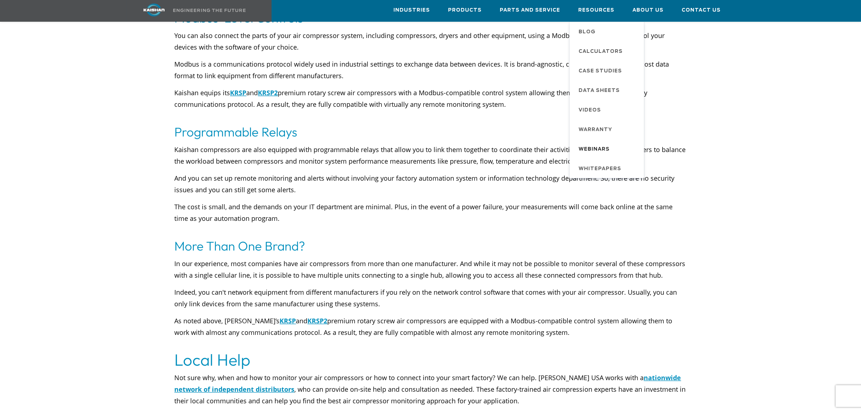
click at [643, 139] on link "Webinars" at bounding box center [608, 149] width 72 height 20
click at [517, 122] on h3 "Programmable Relays" at bounding box center [431, 132] width 512 height 20
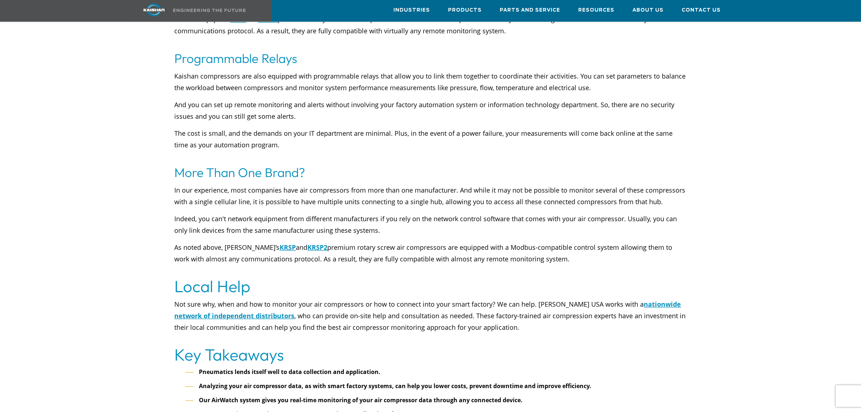
scroll to position [2537, 0]
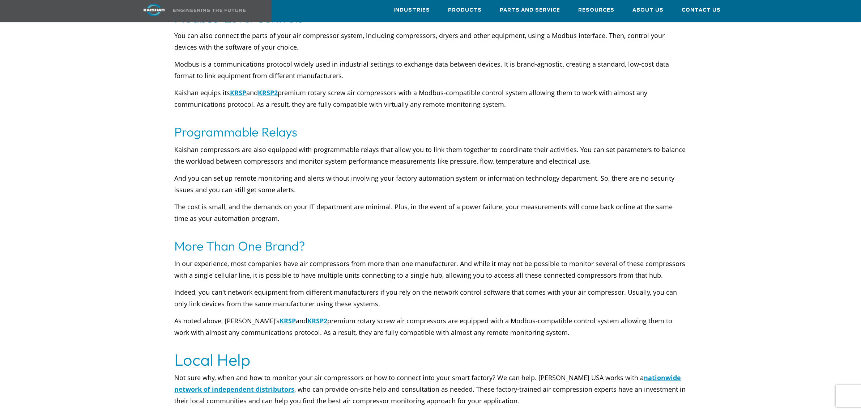
click at [429, 144] on p "Kaishan compressors are also equipped with programmable relays that allow you t…" at bounding box center [431, 155] width 512 height 23
click at [603, 10] on span "Resources" at bounding box center [597, 10] width 36 height 8
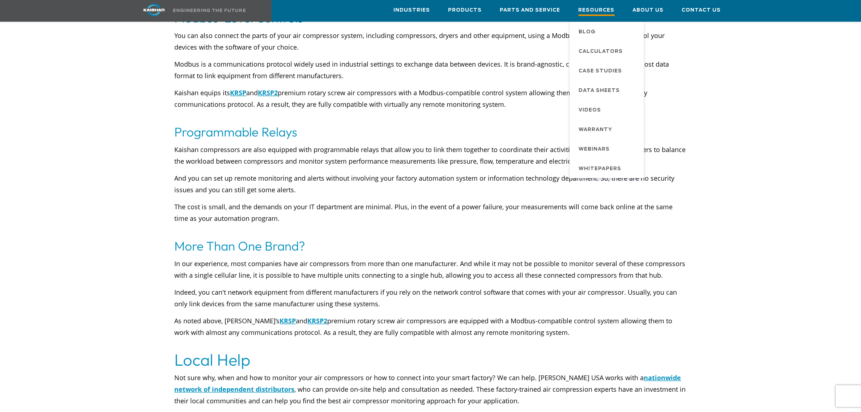
click at [607, 10] on span "Resources" at bounding box center [597, 11] width 36 height 10
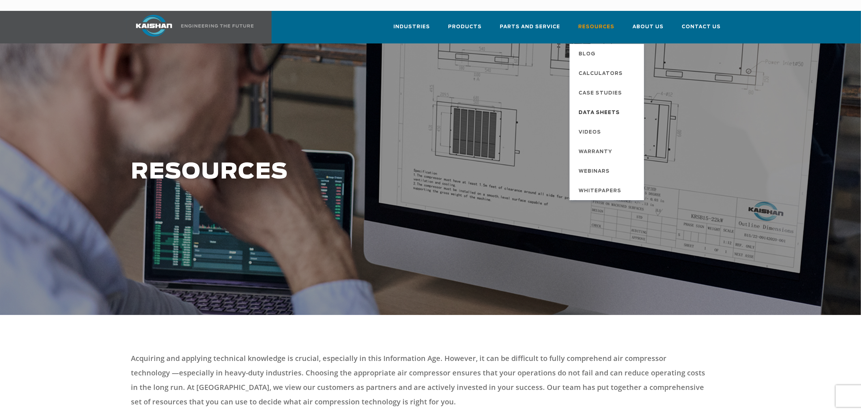
click at [595, 107] on span "Data Sheets" at bounding box center [599, 113] width 41 height 12
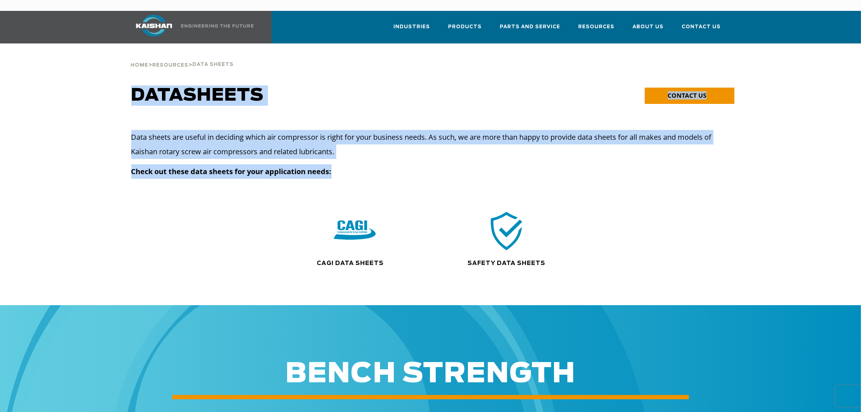
drag, startPoint x: 341, startPoint y: 154, endPoint x: 384, endPoint y: 165, distance: 44.7
click at [165, 132] on div "Data sheets are useful in deciding which air compressor is right for your busin…" at bounding box center [424, 157] width 586 height 54
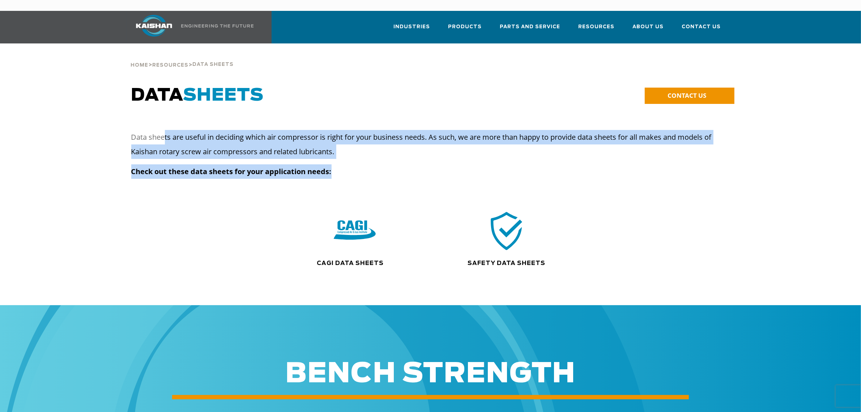
click at [391, 165] on p "Check out these data sheets for your application needs:" at bounding box center [424, 171] width 586 height 14
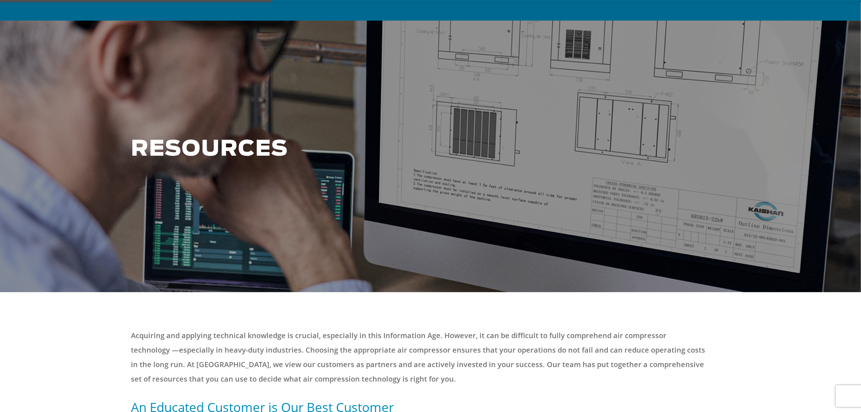
scroll to position [45, 0]
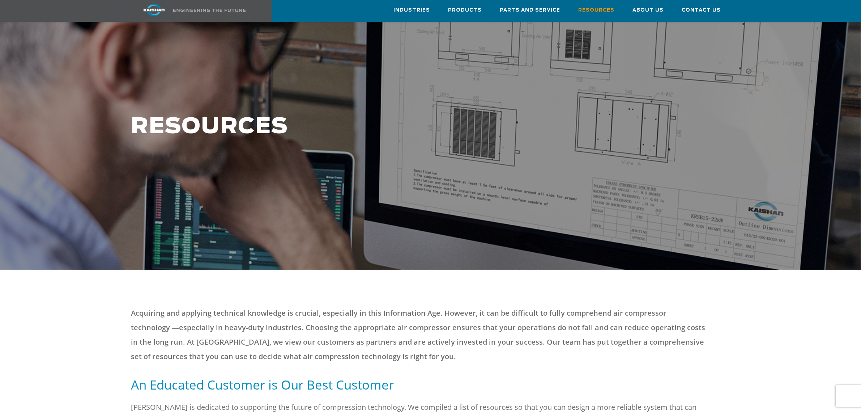
drag, startPoint x: 770, startPoint y: 337, endPoint x: 771, endPoint y: 273, distance: 63.3
click at [770, 333] on div at bounding box center [430, 320] width 861 height 103
